Goal: Task Accomplishment & Management: Complete application form

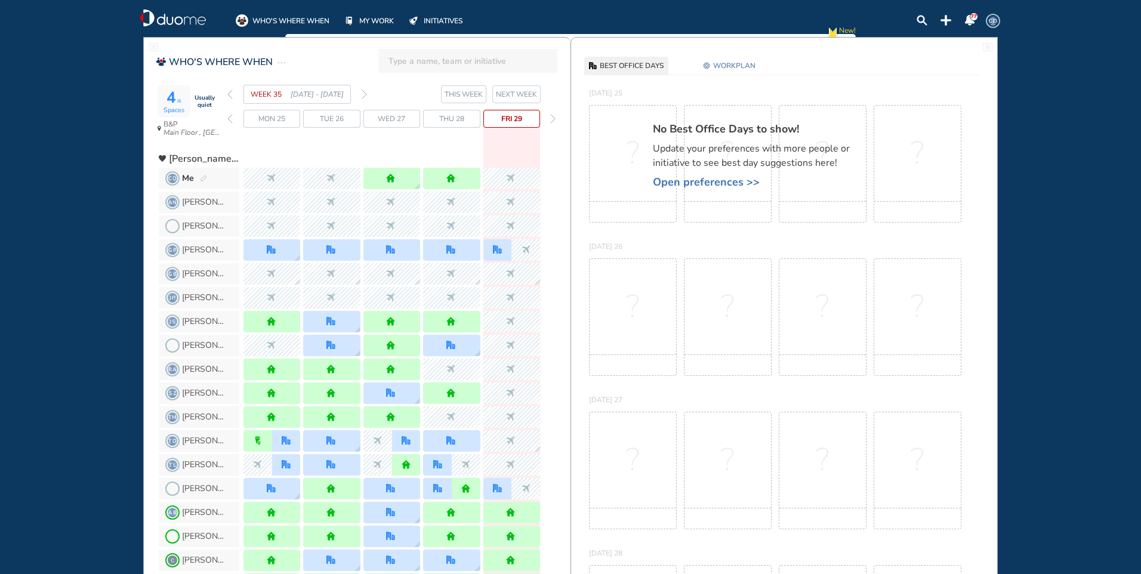
click at [551, 116] on img "forward day" at bounding box center [552, 119] width 5 height 10
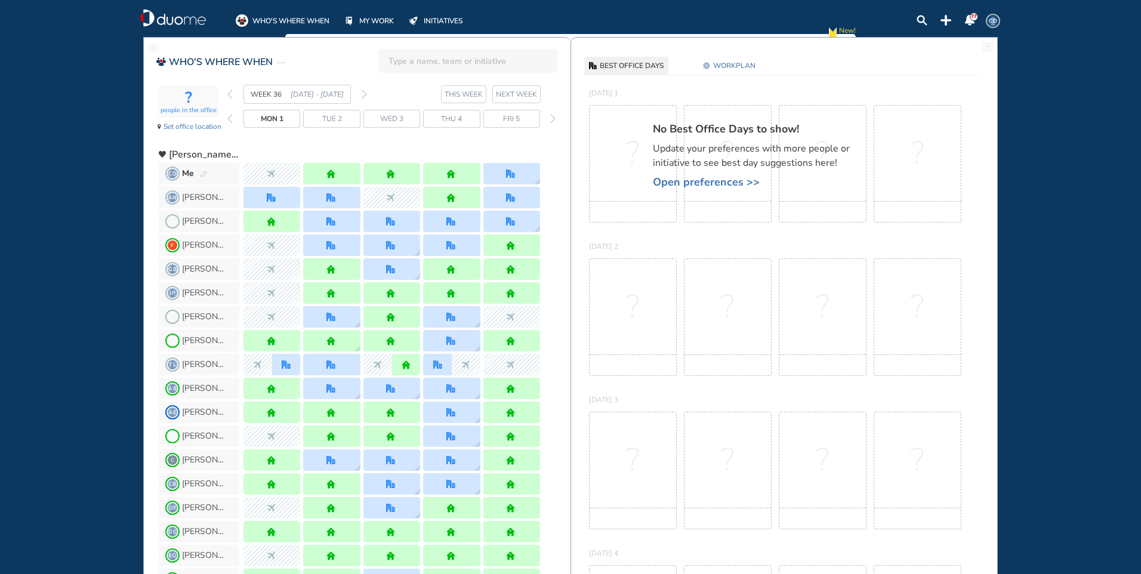
click at [206, 174] on img "pen-edit" at bounding box center [203, 175] width 7 height 8
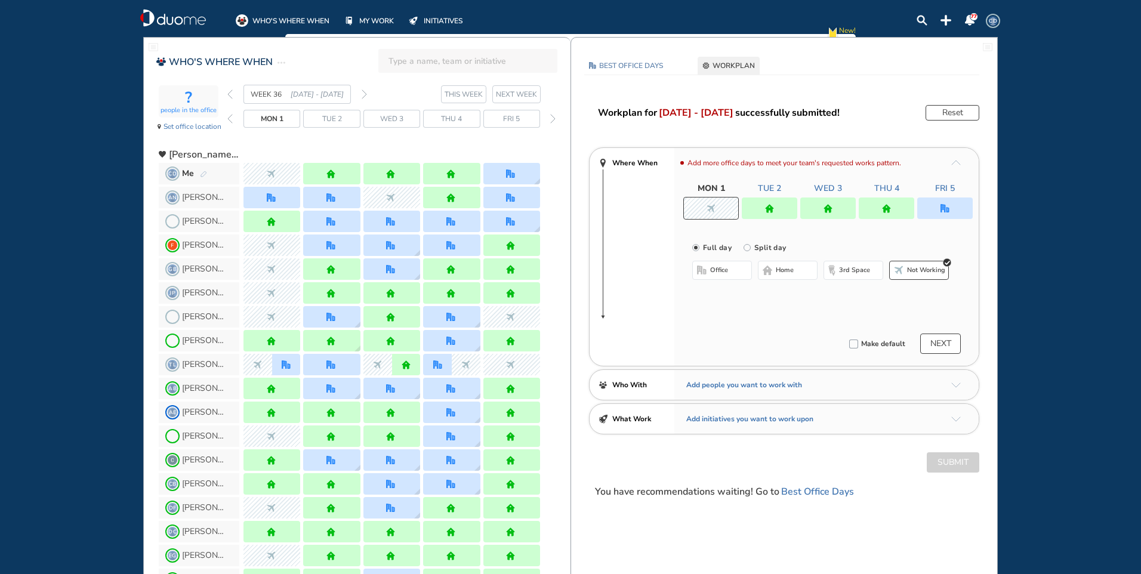
click at [761, 202] on div at bounding box center [770, 208] width 56 height 21
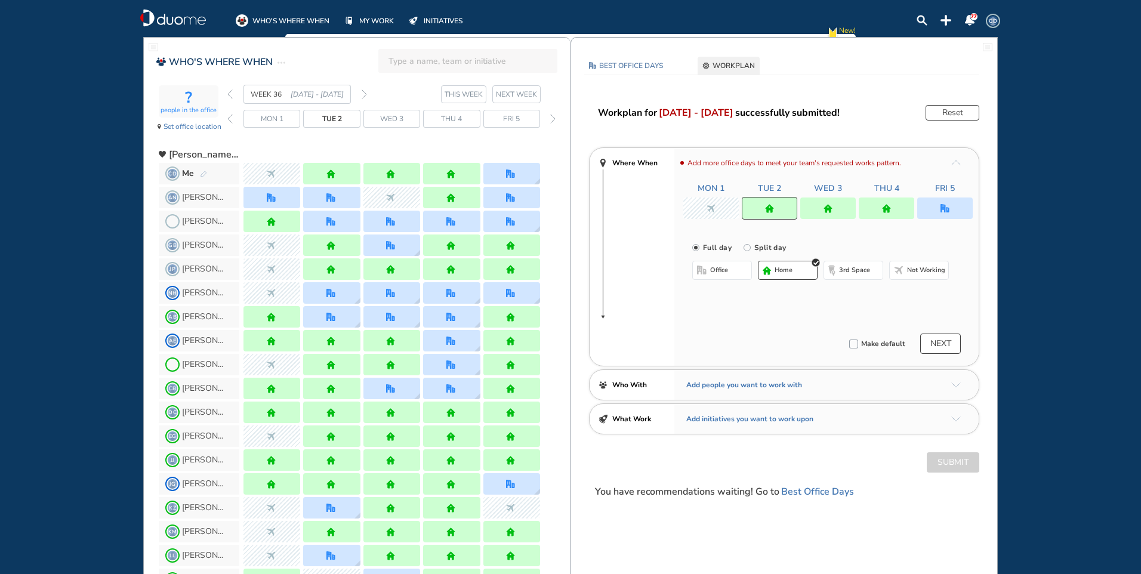
click at [929, 271] on span "Not working" at bounding box center [926, 271] width 38 height 10
click at [956, 467] on button "Submit" at bounding box center [953, 462] width 53 height 20
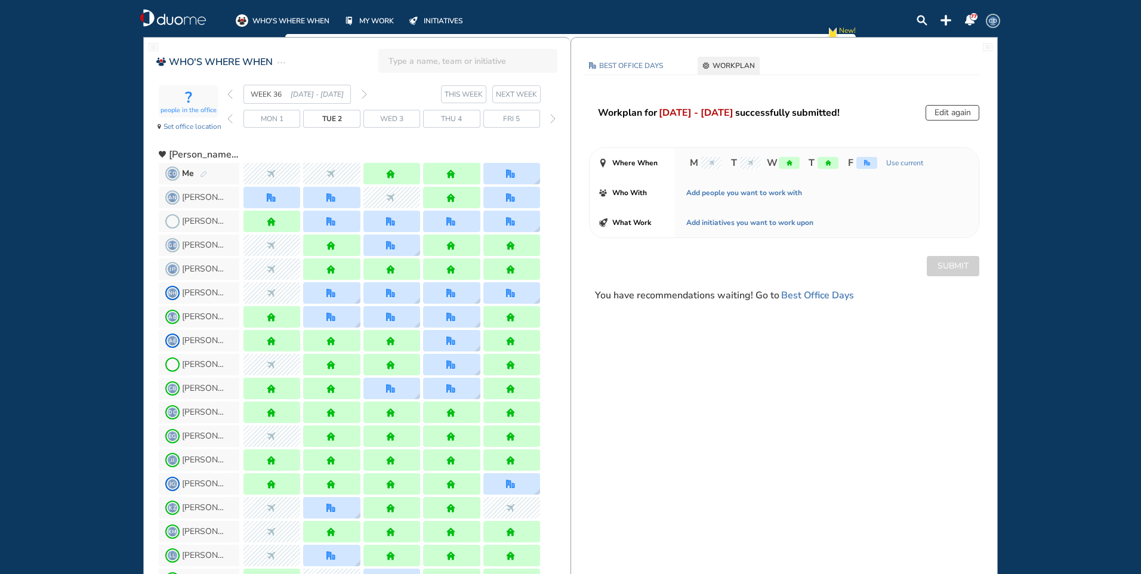
click at [365, 94] on img "forward week" at bounding box center [364, 95] width 5 height 10
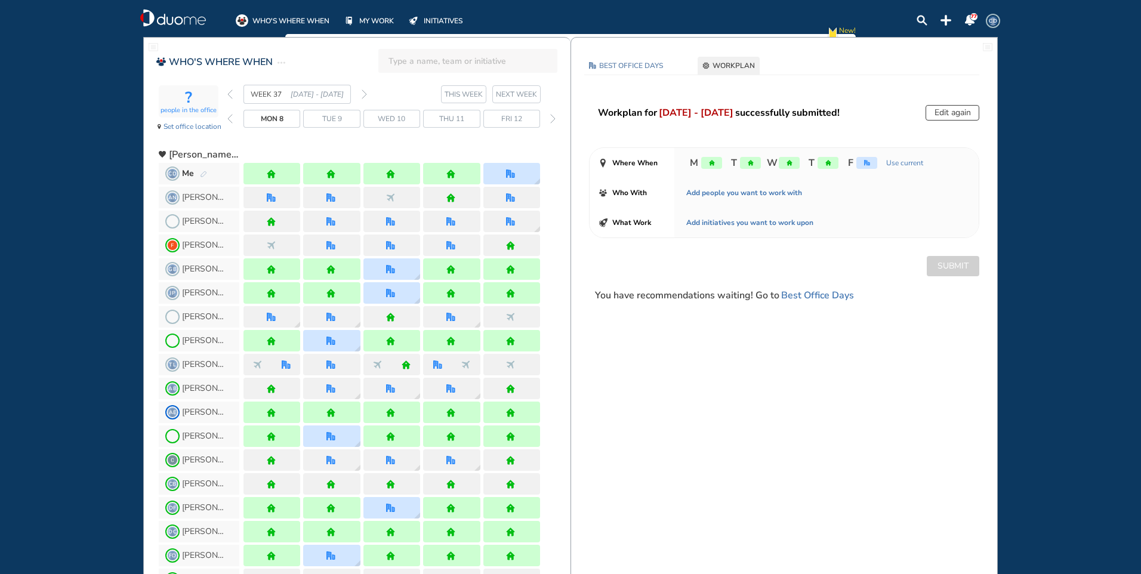
click at [365, 94] on img "forward week" at bounding box center [364, 95] width 5 height 10
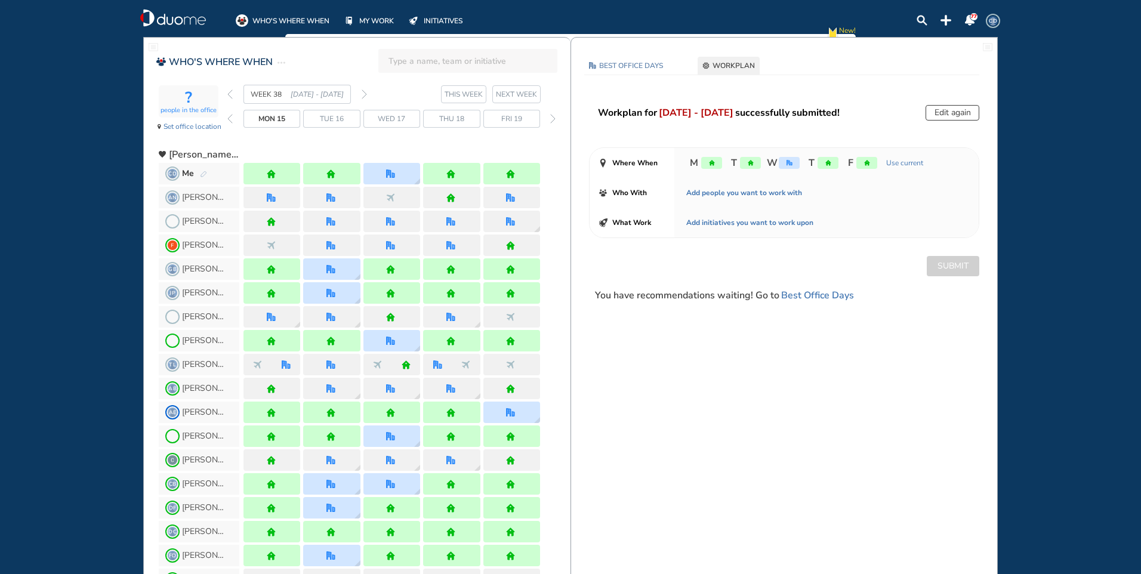
click at [363, 91] on img "forward week" at bounding box center [364, 95] width 5 height 10
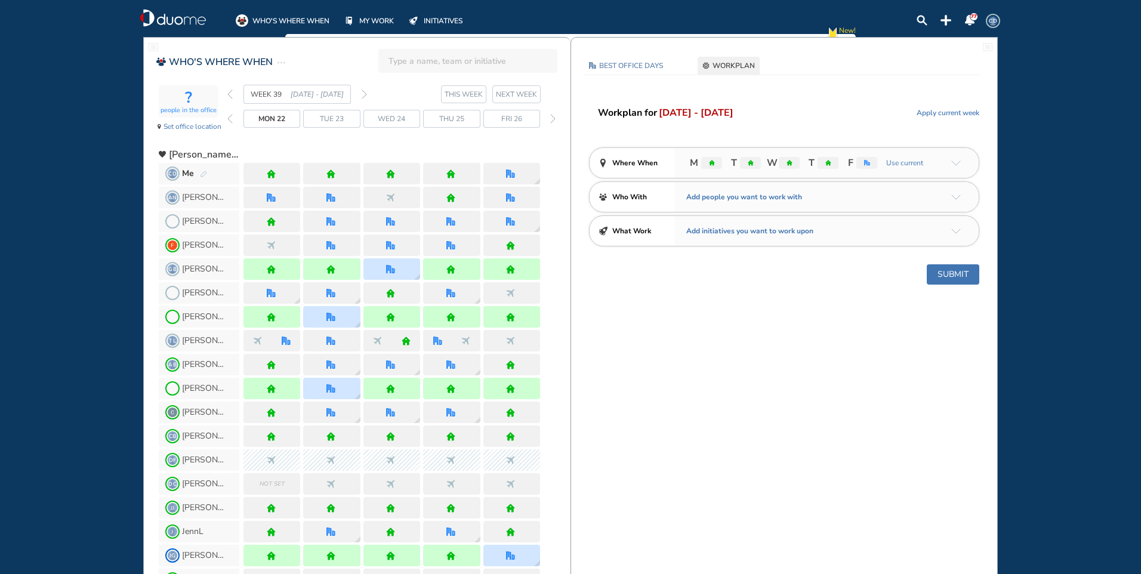
click at [202, 171] on img "pen-edit" at bounding box center [203, 175] width 7 height 8
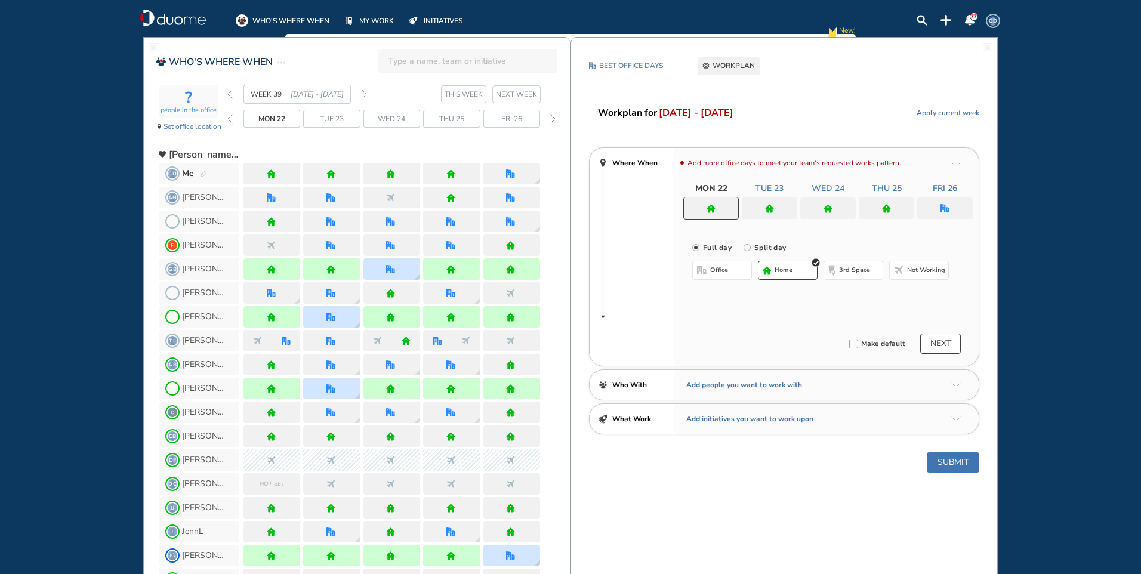
click at [714, 208] on img "home" at bounding box center [711, 208] width 9 height 9
click at [790, 268] on span "home" at bounding box center [784, 271] width 18 height 10
click at [775, 210] on div at bounding box center [770, 208] width 56 height 21
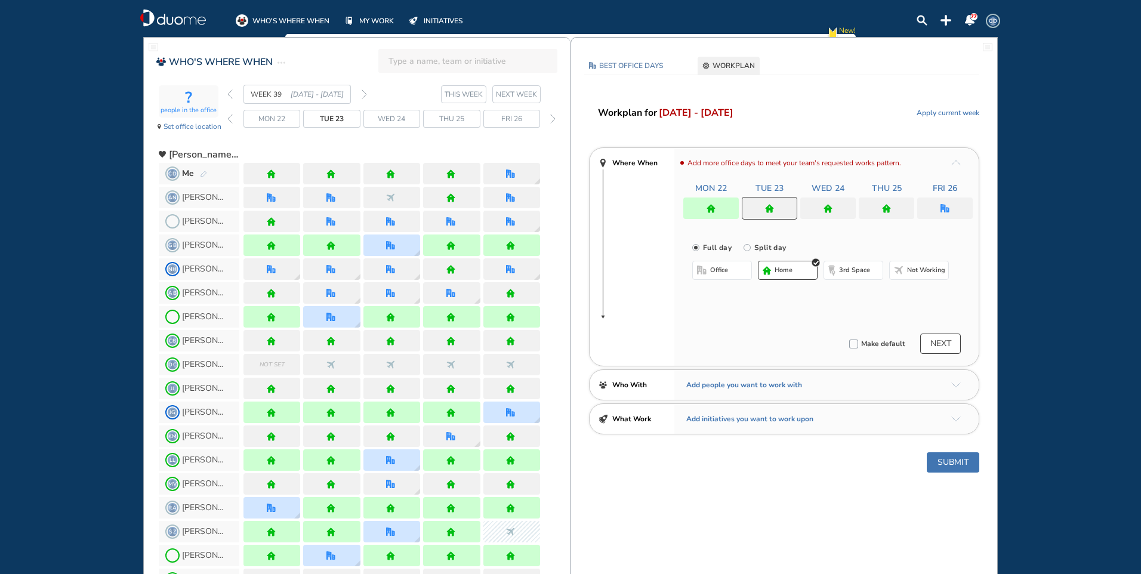
click at [790, 269] on span "home" at bounding box center [784, 271] width 18 height 10
click at [814, 221] on div "Add more office days to meet your team's requested works pattern. Mon 22 Tue 23…" at bounding box center [826, 257] width 304 height 218
click at [828, 206] on img "home" at bounding box center [828, 208] width 9 height 9
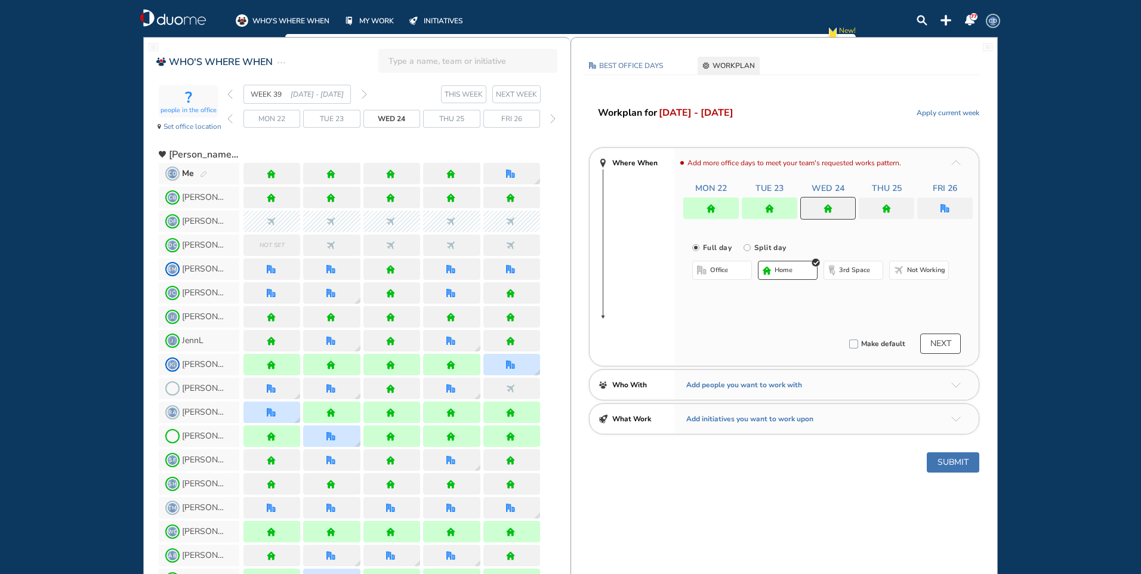
click at [773, 273] on button "home" at bounding box center [788, 270] width 60 height 19
click at [886, 202] on div at bounding box center [887, 208] width 56 height 21
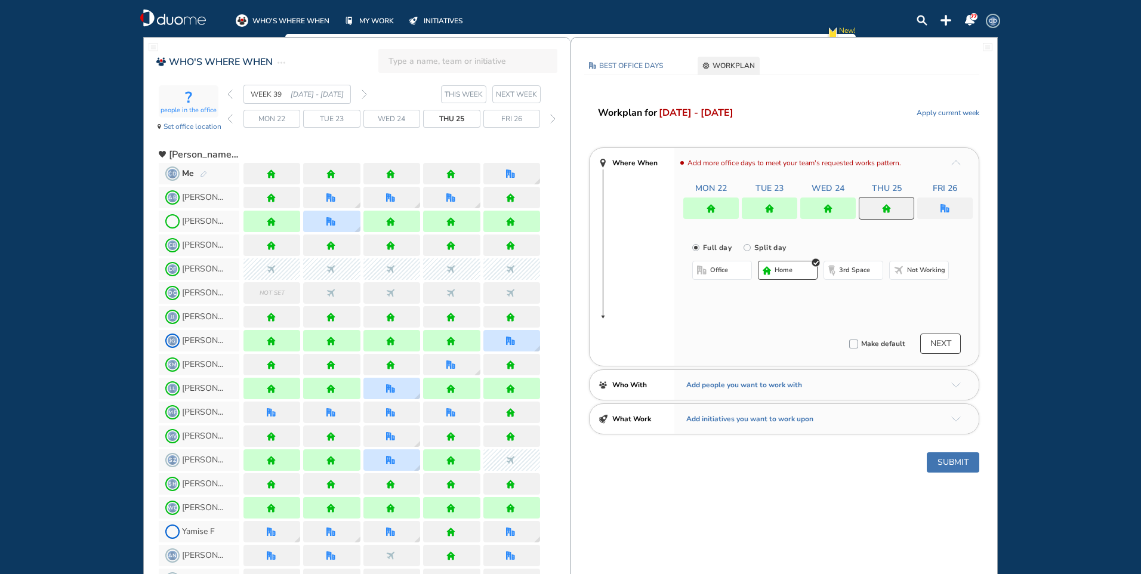
click at [784, 269] on span "home" at bounding box center [784, 271] width 18 height 10
click at [945, 213] on div at bounding box center [945, 208] width 56 height 21
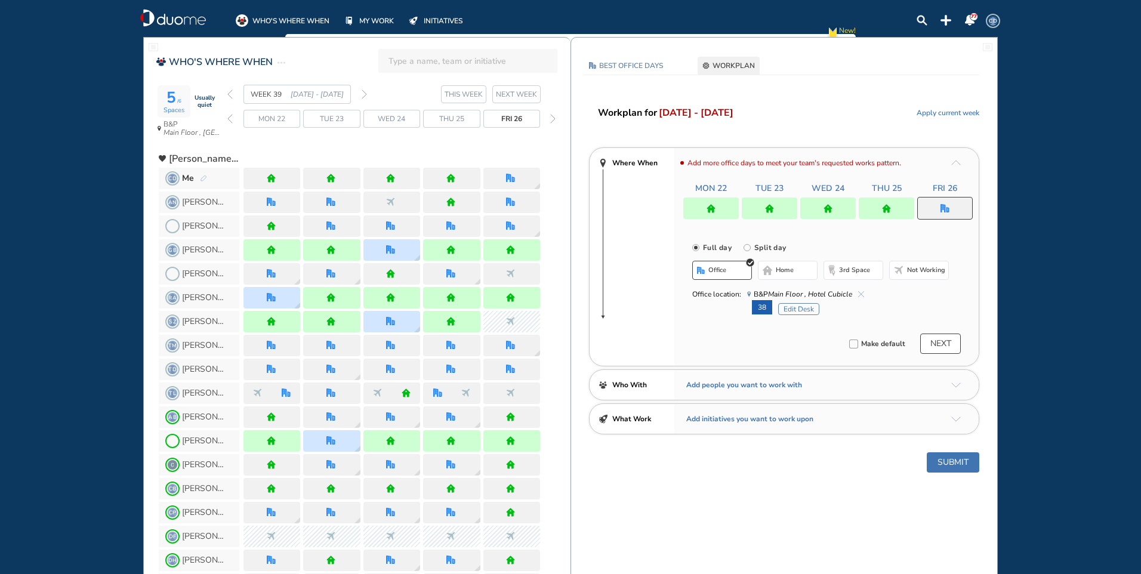
click at [947, 470] on button "Submit" at bounding box center [953, 462] width 53 height 20
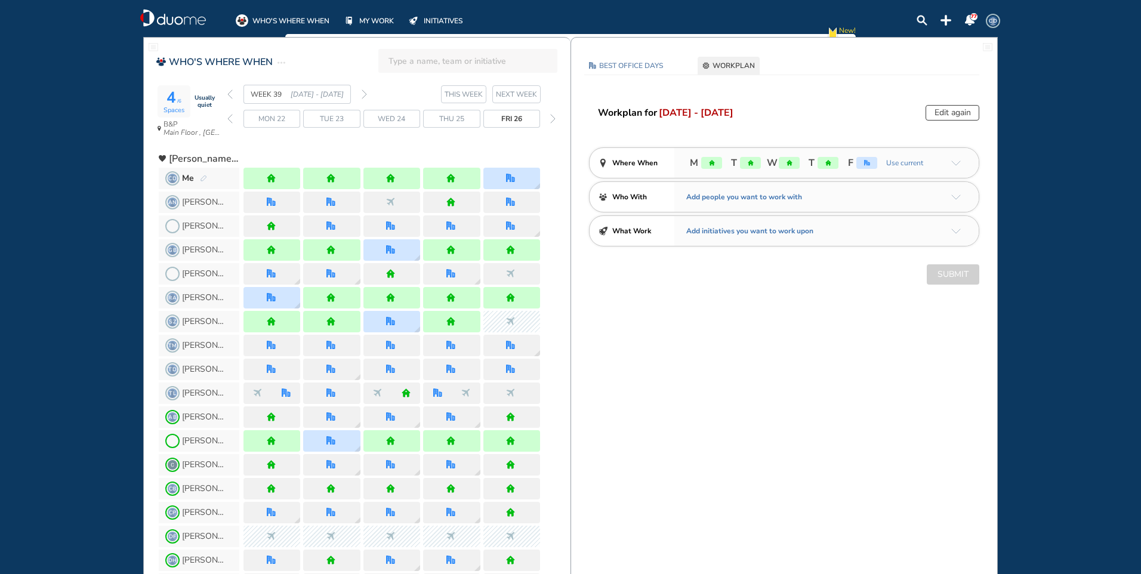
click at [361, 90] on div "WEEK 39 [DATE] - [DATE]" at bounding box center [297, 94] width 140 height 19
click at [363, 94] on img "forward week" at bounding box center [364, 95] width 5 height 10
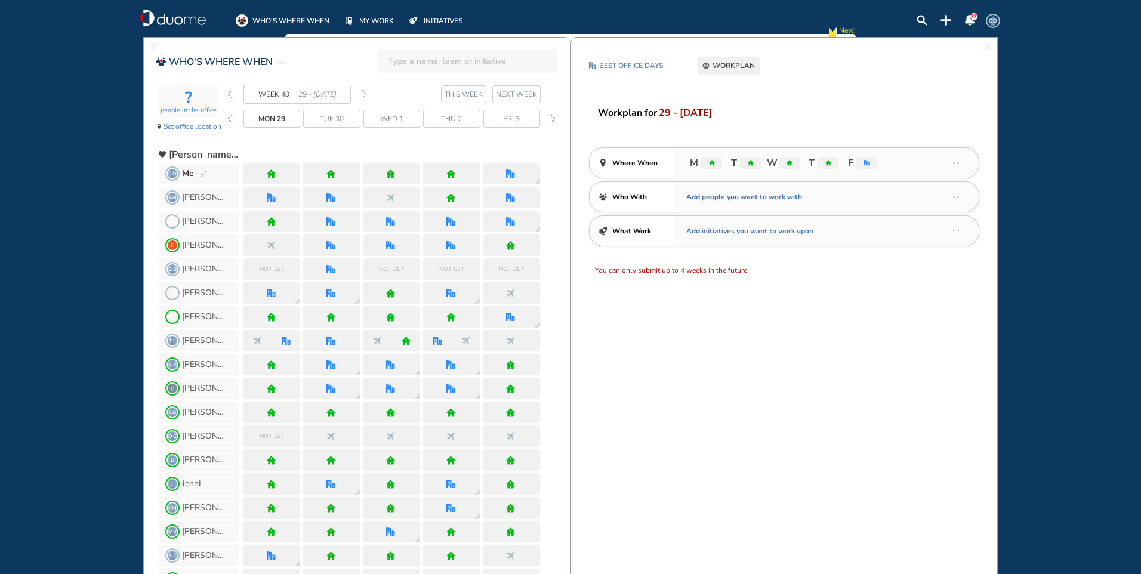
click at [200, 175] on img "pen-edit" at bounding box center [203, 175] width 7 height 8
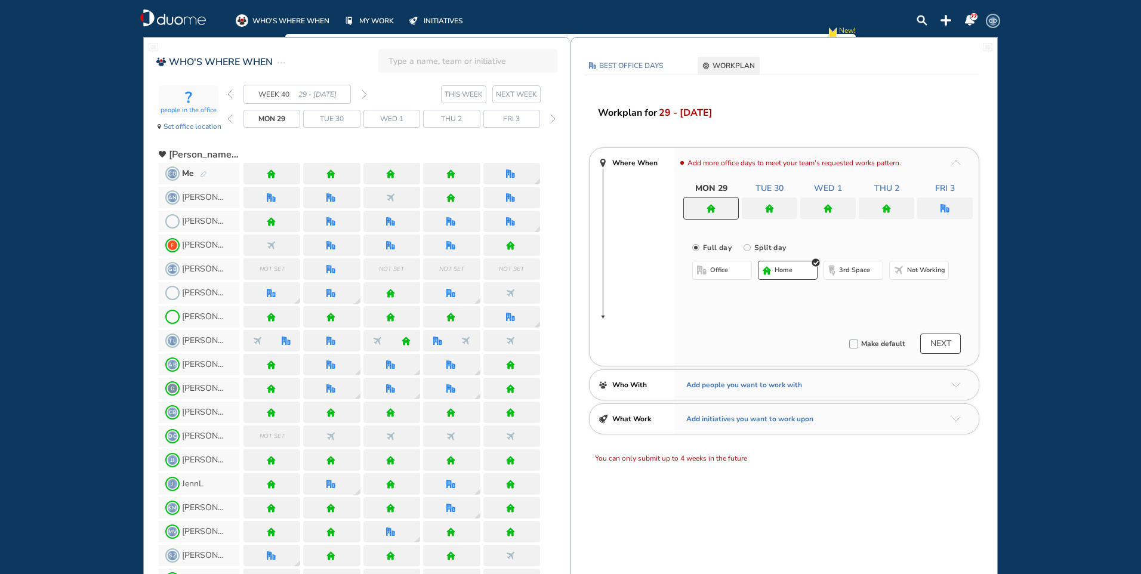
click at [788, 266] on span "home" at bounding box center [784, 271] width 18 height 10
click at [779, 201] on div at bounding box center [770, 208] width 56 height 21
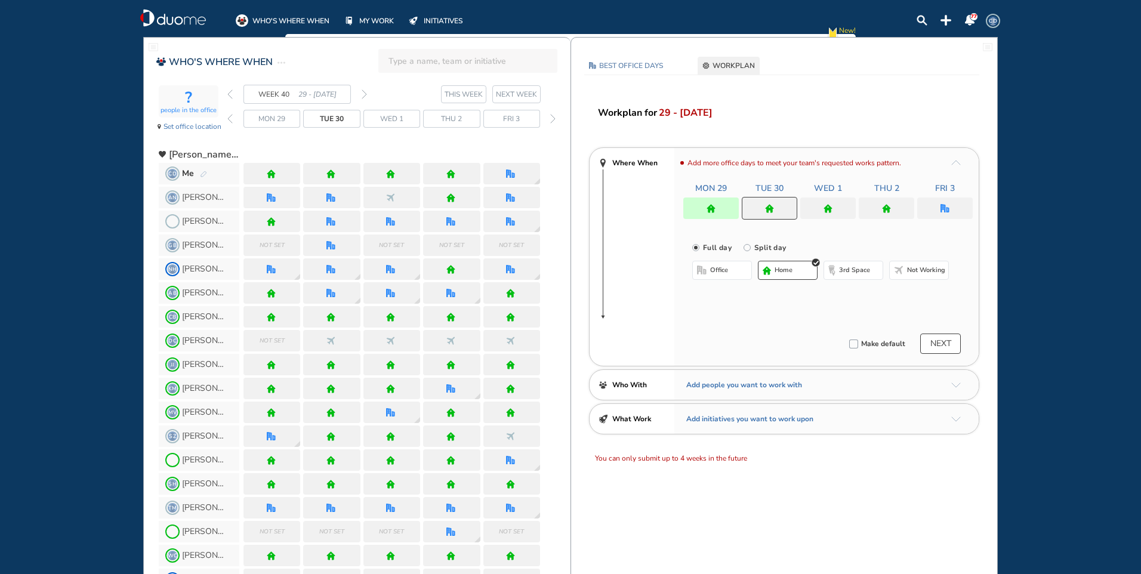
click at [778, 273] on span "home" at bounding box center [784, 271] width 18 height 10
click at [820, 204] on div at bounding box center [828, 208] width 56 height 21
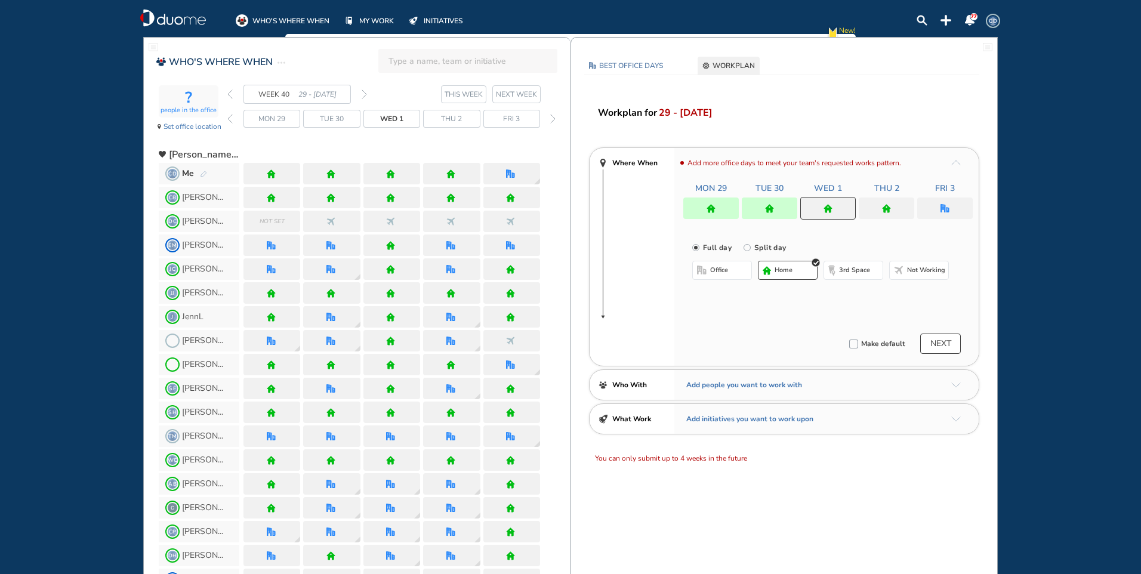
click at [776, 272] on span "home" at bounding box center [784, 271] width 18 height 10
click at [890, 208] on img "home" at bounding box center [886, 208] width 9 height 9
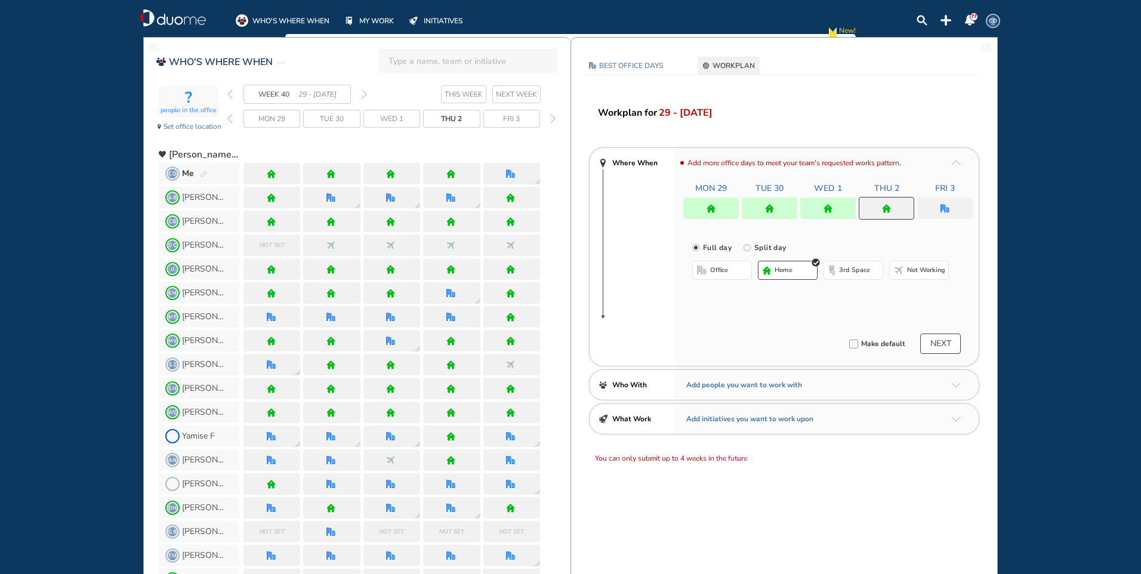
click at [781, 268] on span "home" at bounding box center [784, 271] width 18 height 10
click at [950, 206] on div at bounding box center [945, 208] width 56 height 21
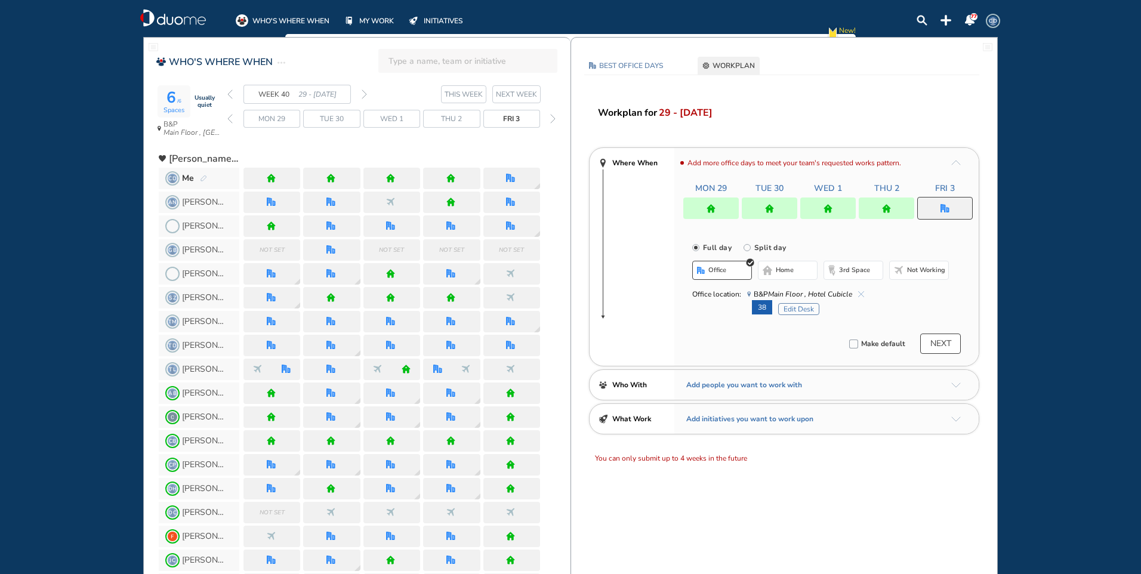
click at [948, 343] on button "NEXT" at bounding box center [940, 344] width 41 height 20
